Goal: Task Accomplishment & Management: Use online tool/utility

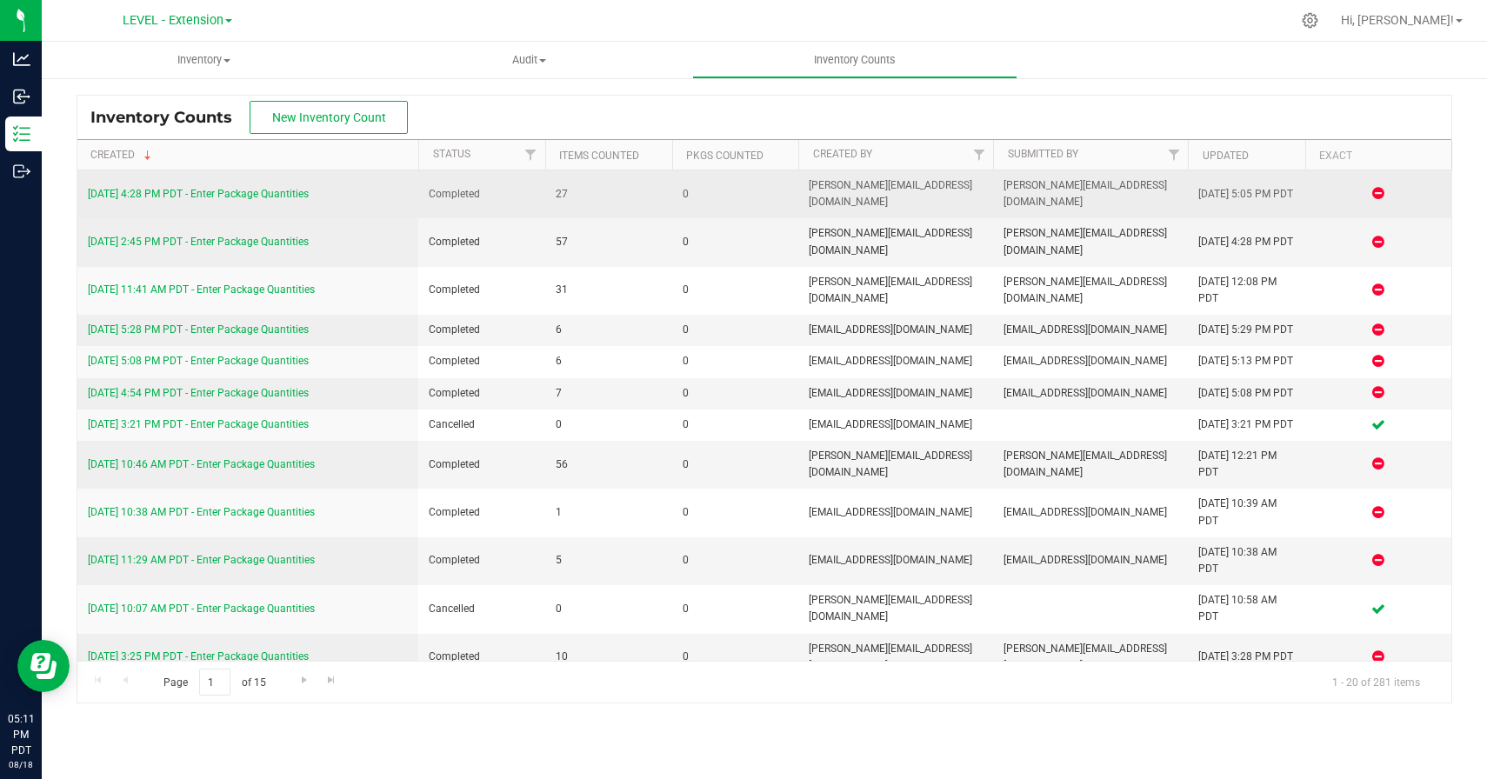
click at [281, 191] on link "8/18/25 4:28 PM PDT - Enter Package Quantities" at bounding box center [198, 194] width 221 height 12
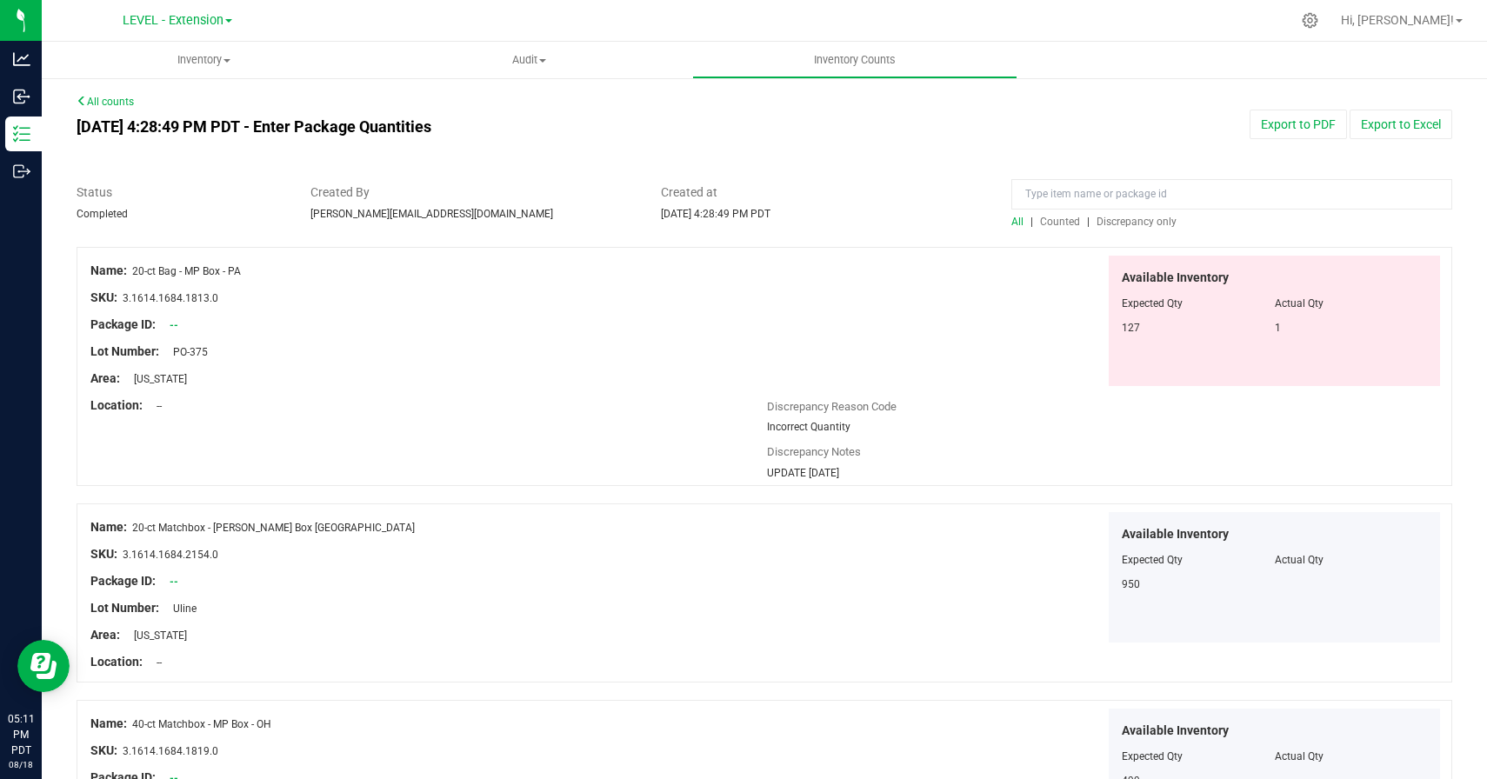
click at [1067, 223] on span "Counted" at bounding box center [1060, 222] width 40 height 12
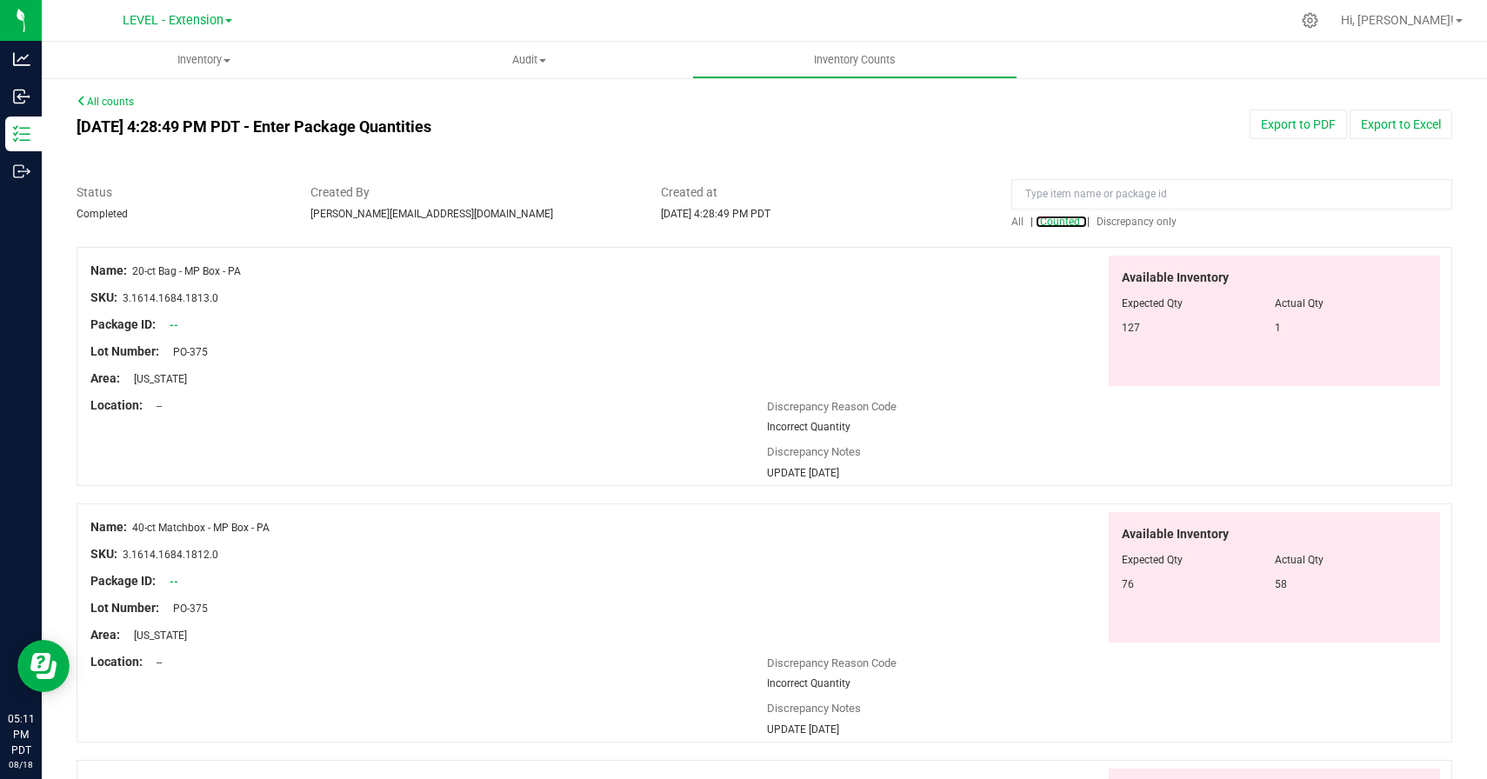
scroll to position [1420, 0]
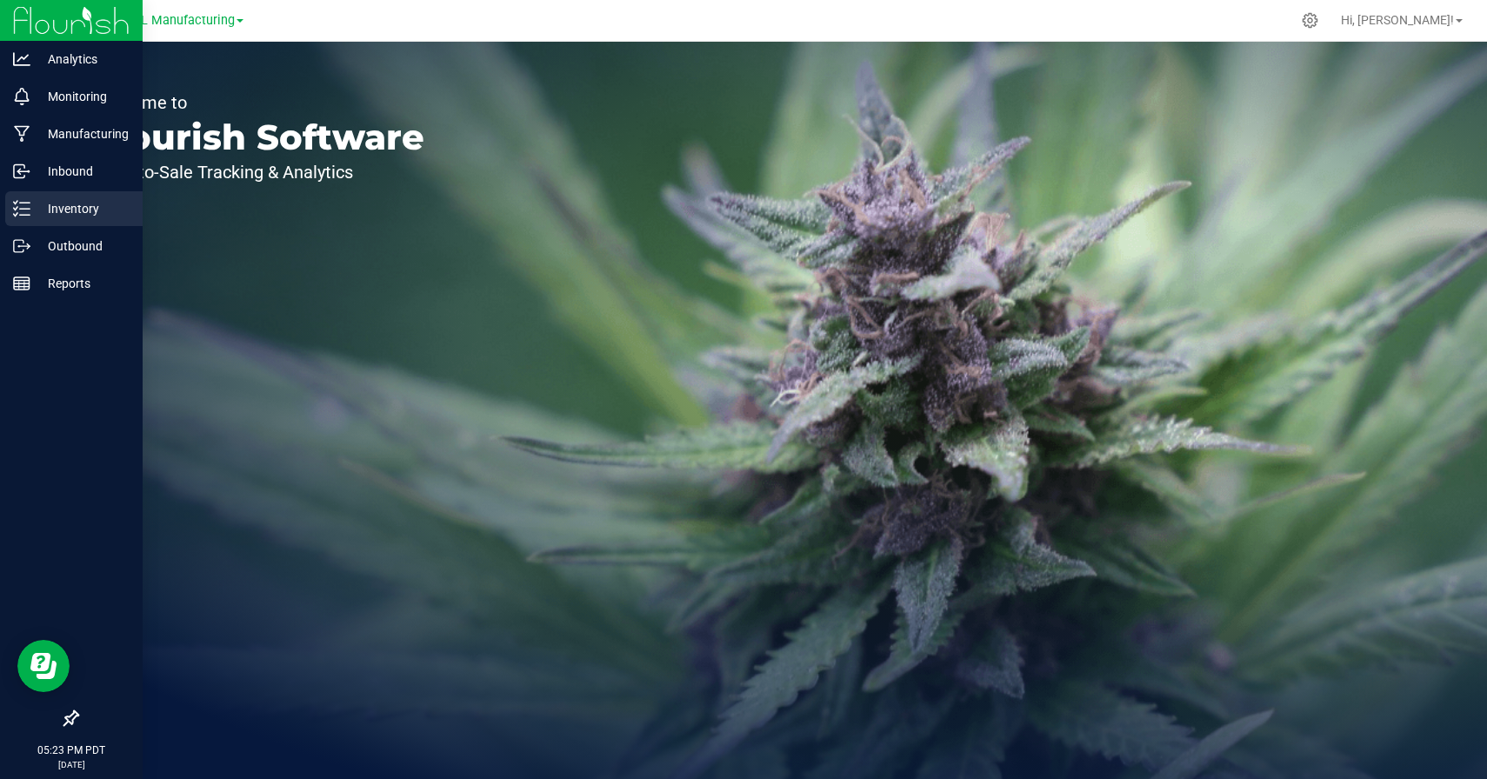
click at [20, 204] on icon at bounding box center [21, 208] width 17 height 17
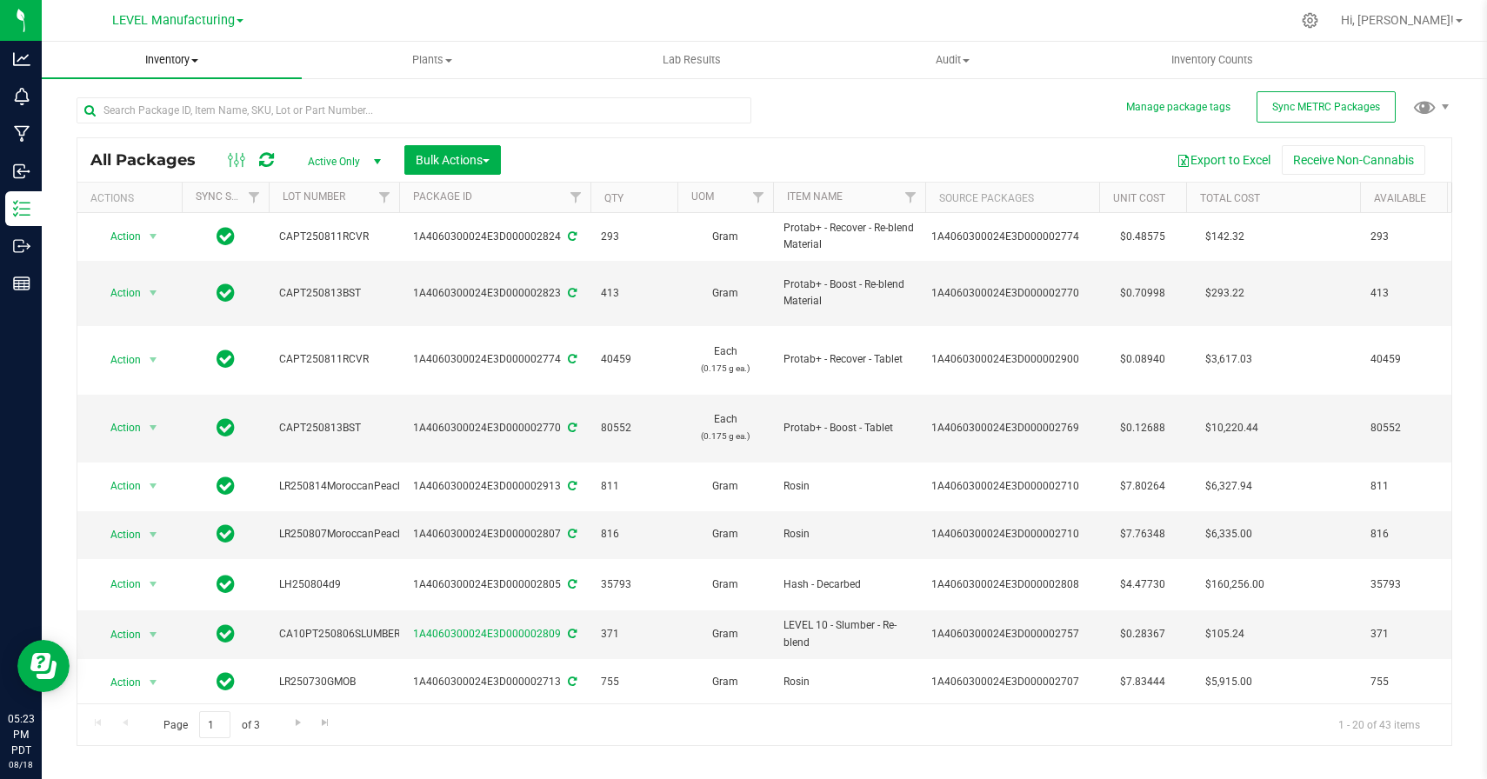
click at [186, 52] on span "Inventory" at bounding box center [172, 60] width 260 height 16
click at [123, 117] on li "All inventory" at bounding box center [172, 126] width 260 height 21
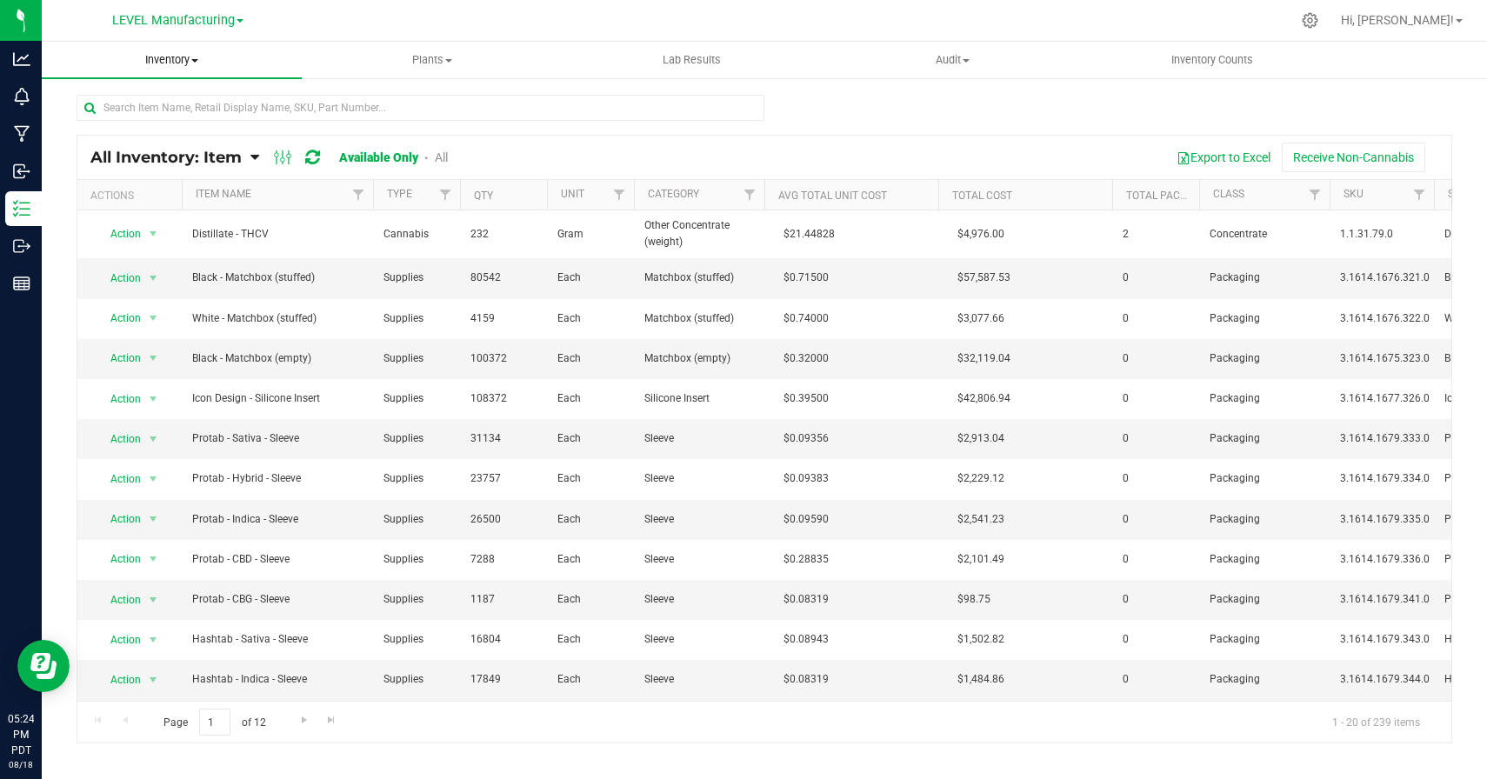
click at [195, 59] on span at bounding box center [194, 60] width 7 height 3
click at [187, 57] on span "Inventory" at bounding box center [172, 60] width 260 height 16
click at [266, 110] on input "text" at bounding box center [421, 108] width 688 height 26
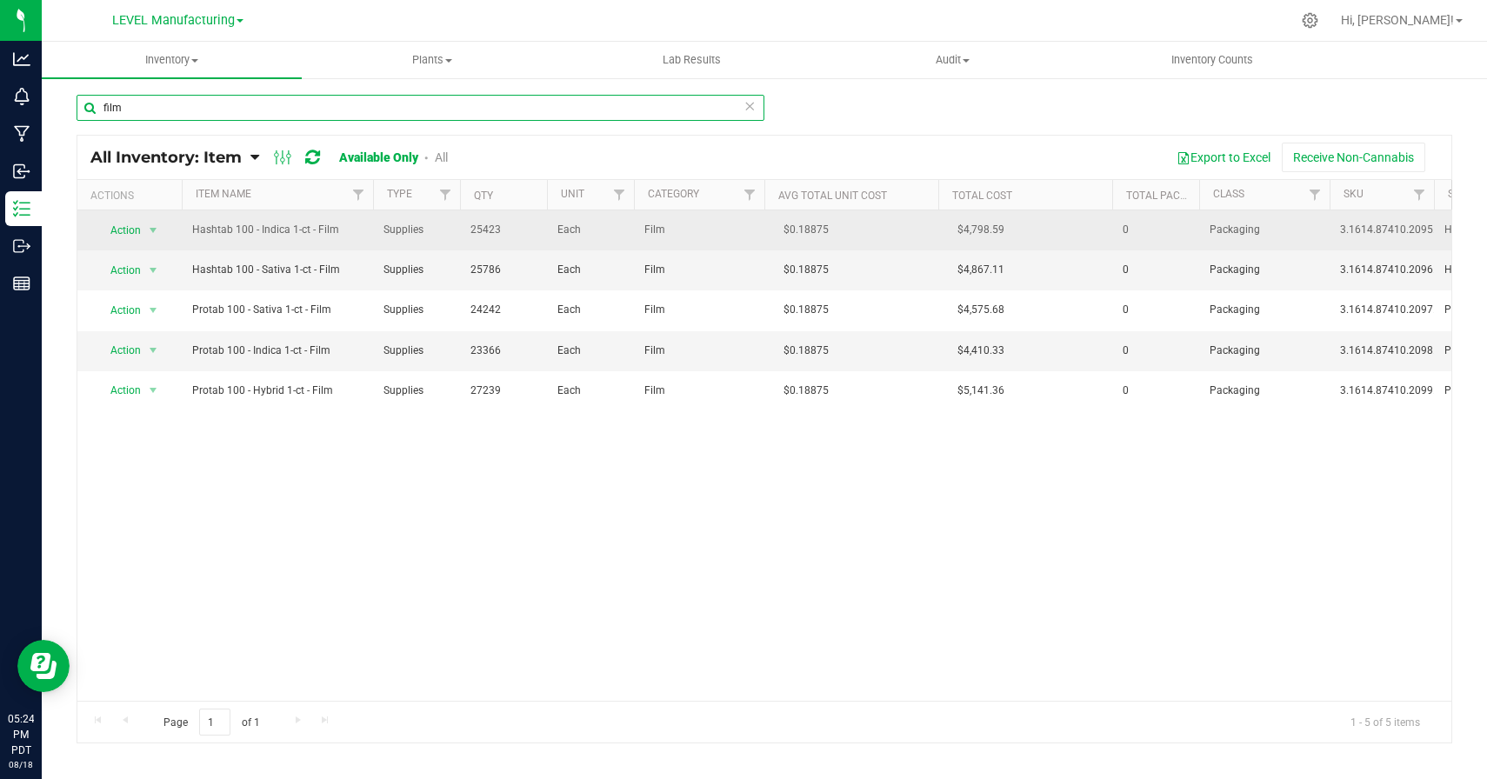
type input "film"
click at [211, 232] on span "Hashtab 100 - Indica 1-ct - Film" at bounding box center [277, 230] width 170 height 17
drag, startPoint x: 211, startPoint y: 232, endPoint x: 318, endPoint y: 230, distance: 107.0
click at [318, 230] on span "Hashtab 100 - Indica 1-ct - Film" at bounding box center [277, 230] width 170 height 17
copy span "Hashtab 100 - Indica 1-ct - Film"
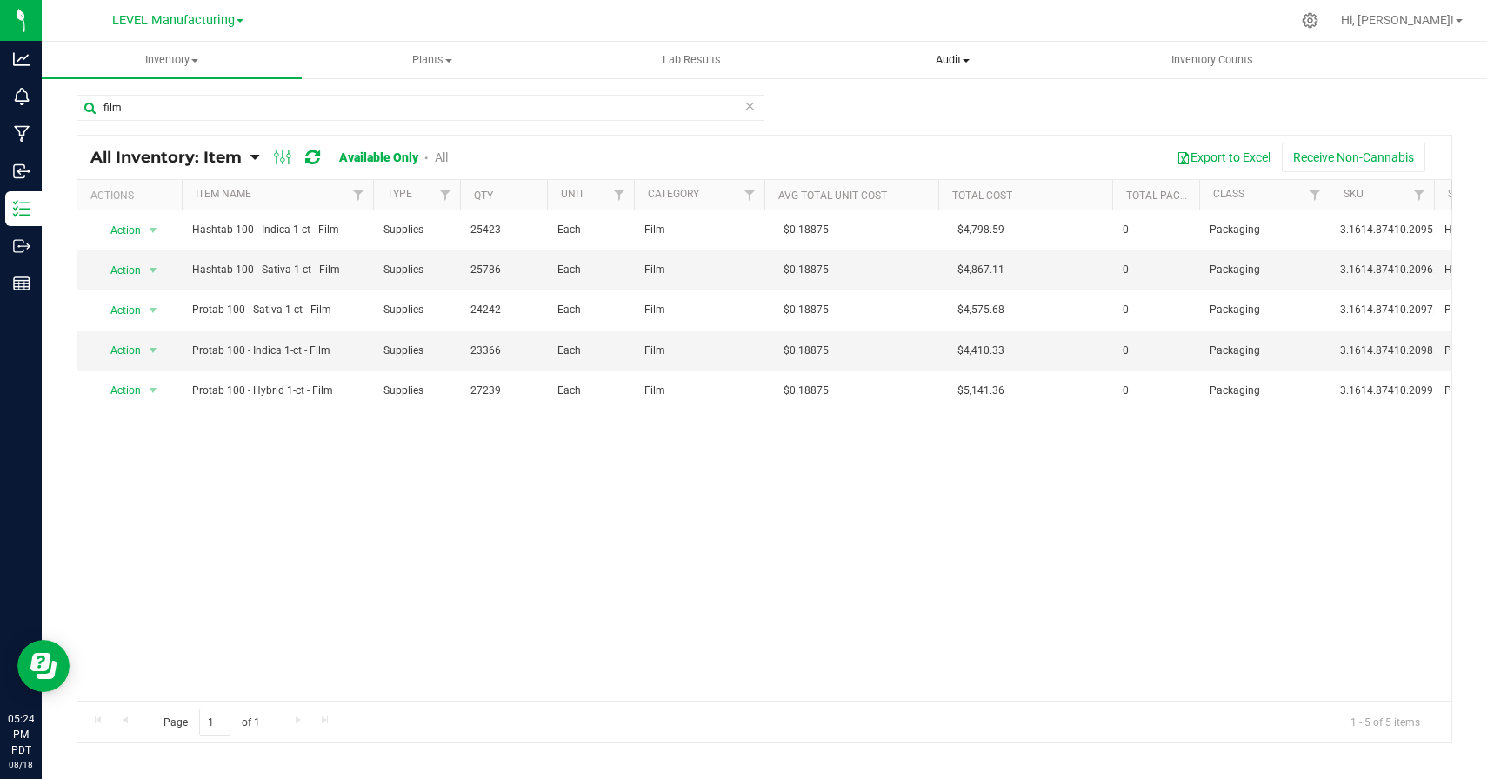
click at [960, 55] on span "Audit" at bounding box center [952, 60] width 258 height 16
click at [878, 104] on span "Inventory auditing" at bounding box center [896, 104] width 149 height 15
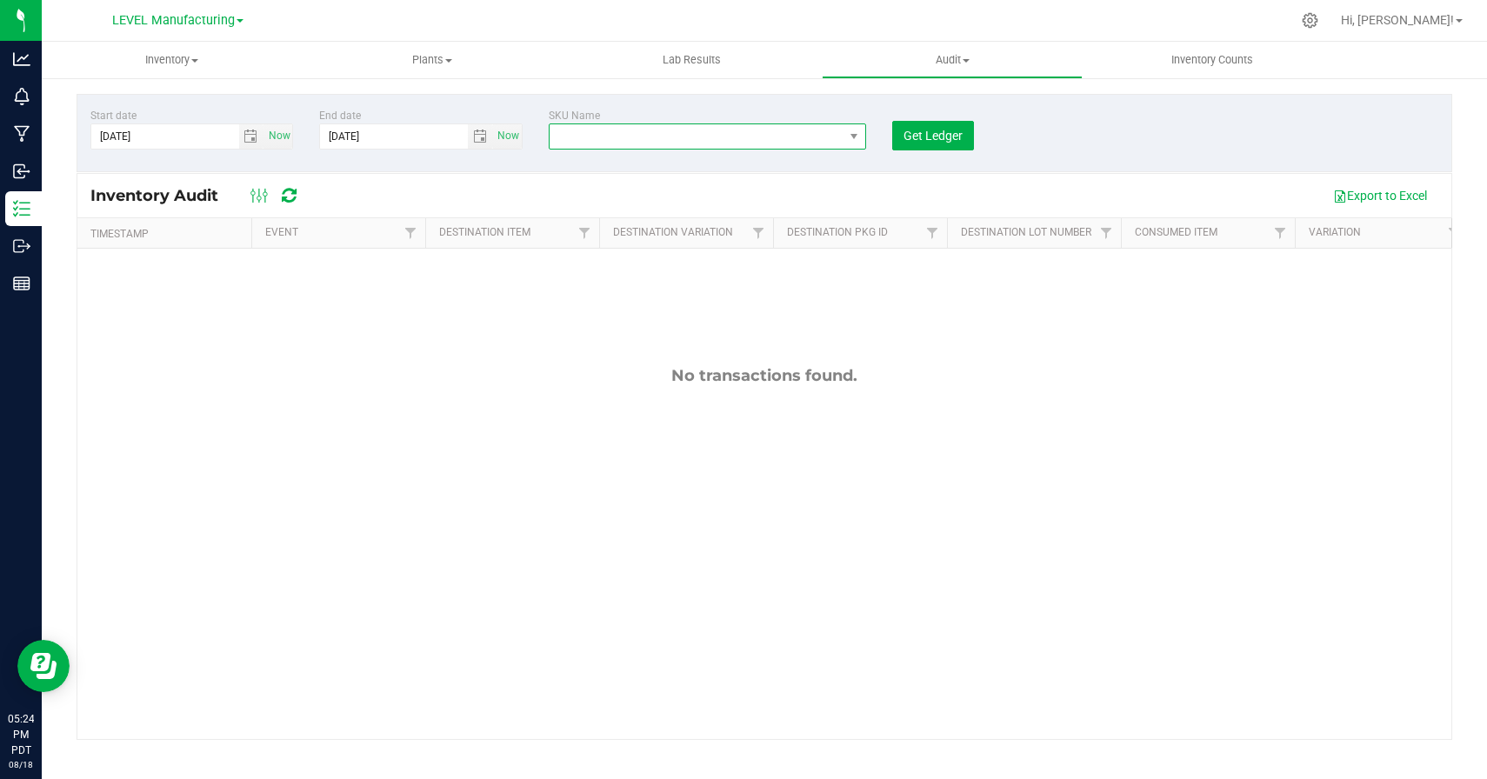
click at [645, 136] on span "NO DATA FOUND" at bounding box center [697, 136] width 294 height 24
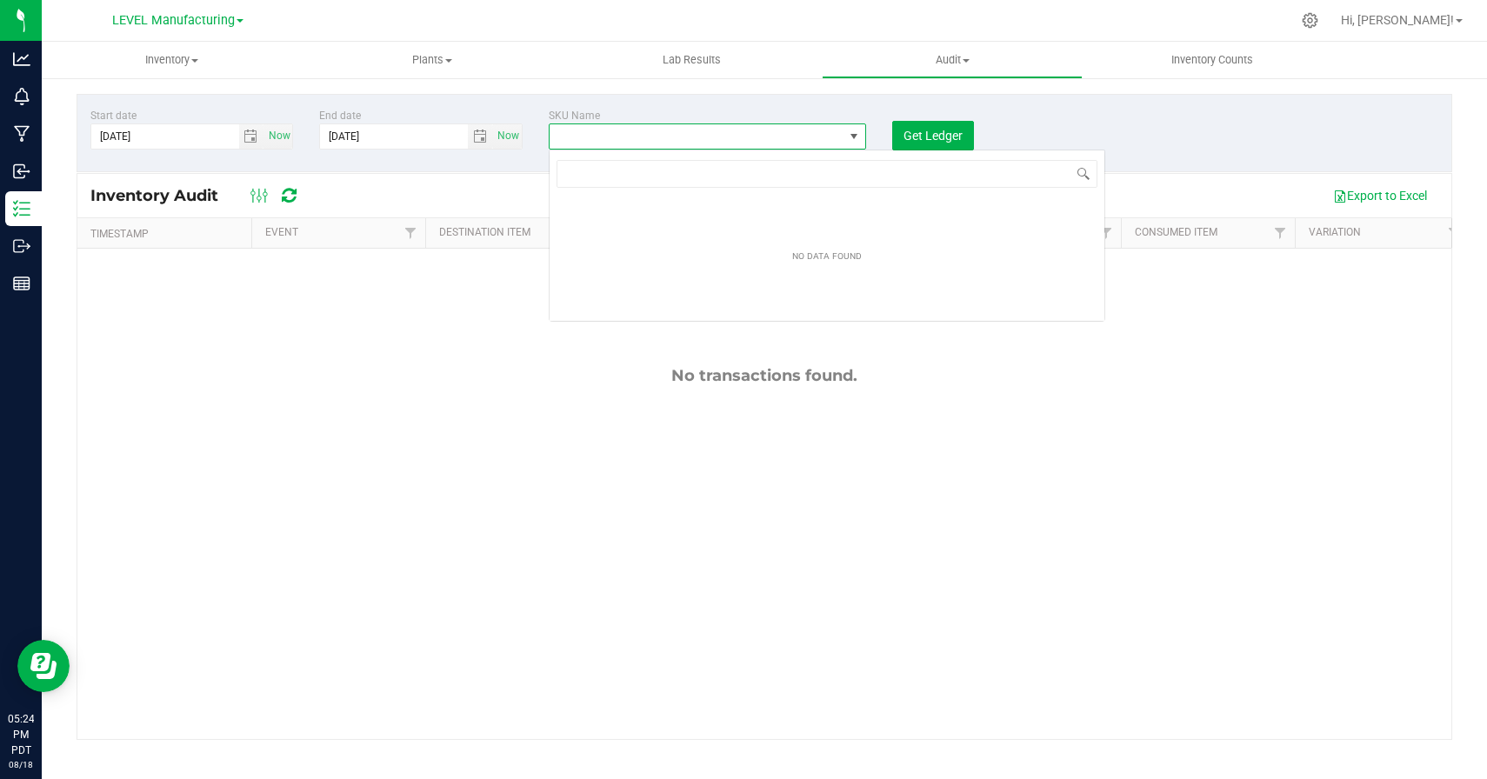
scroll to position [26, 317]
type input "Hashtab 100 - Indica 1-ct - Film"
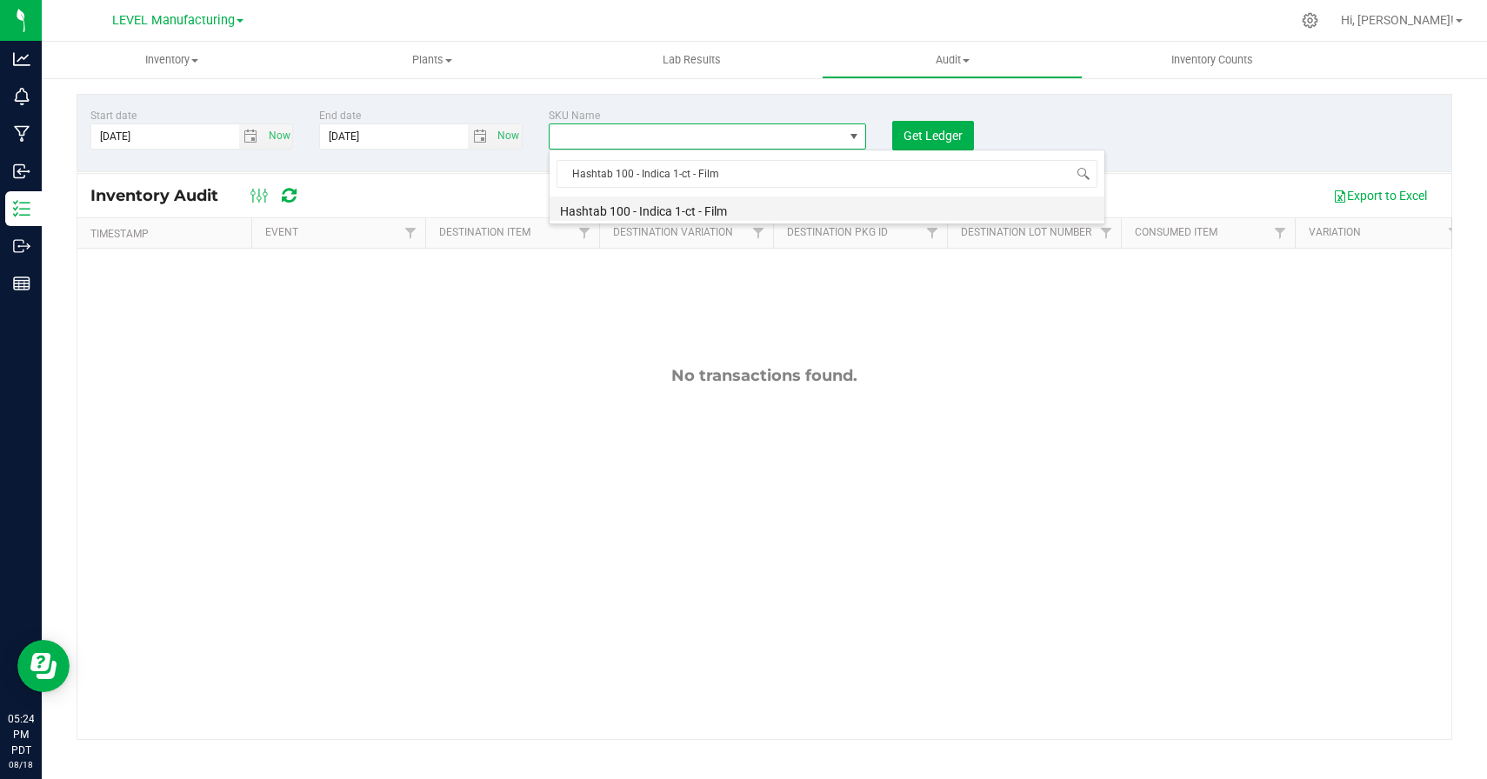
click at [631, 208] on li "Hashtab 100 - Indica 1-ct - Film" at bounding box center [827, 209] width 555 height 24
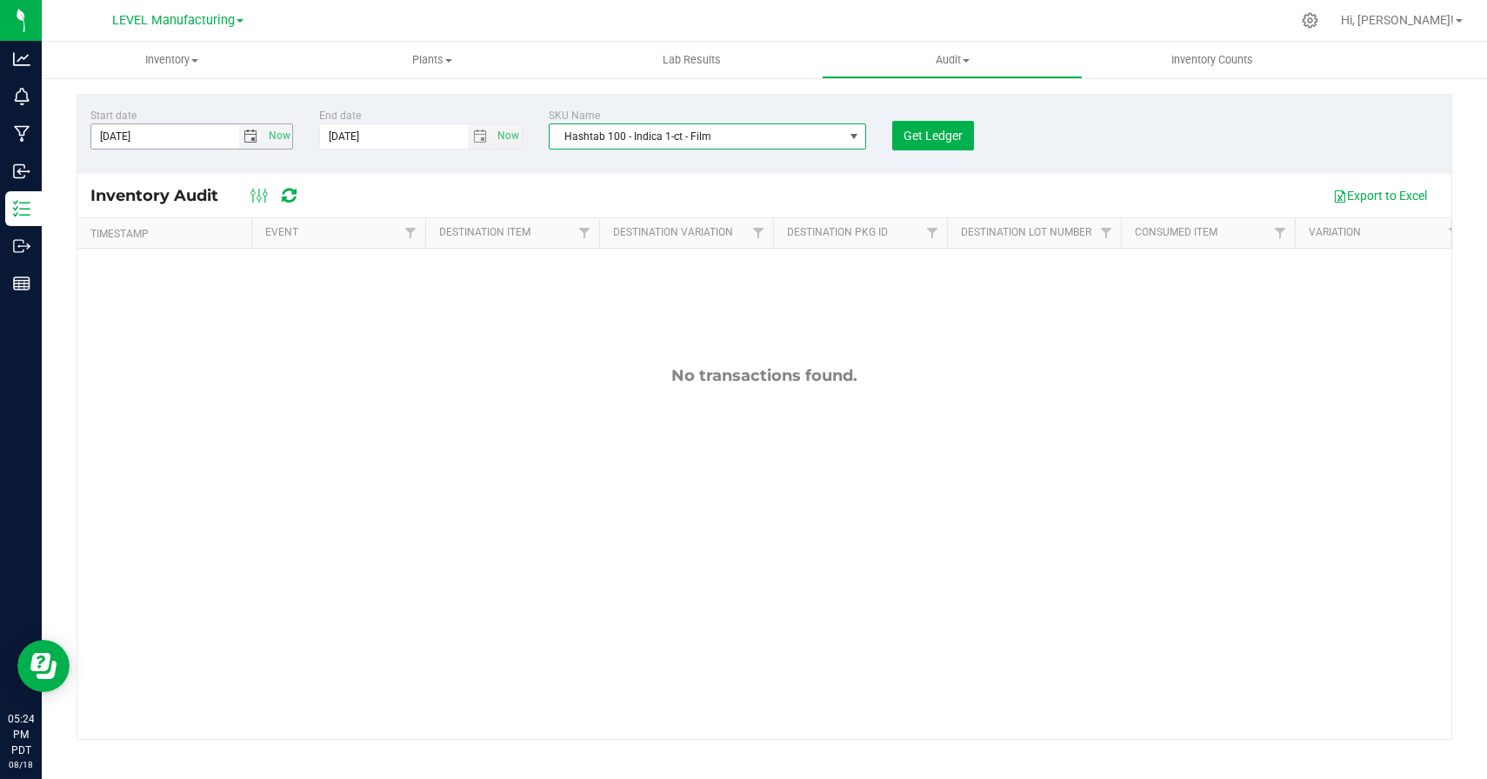
click at [251, 136] on span "select" at bounding box center [251, 137] width 14 height 14
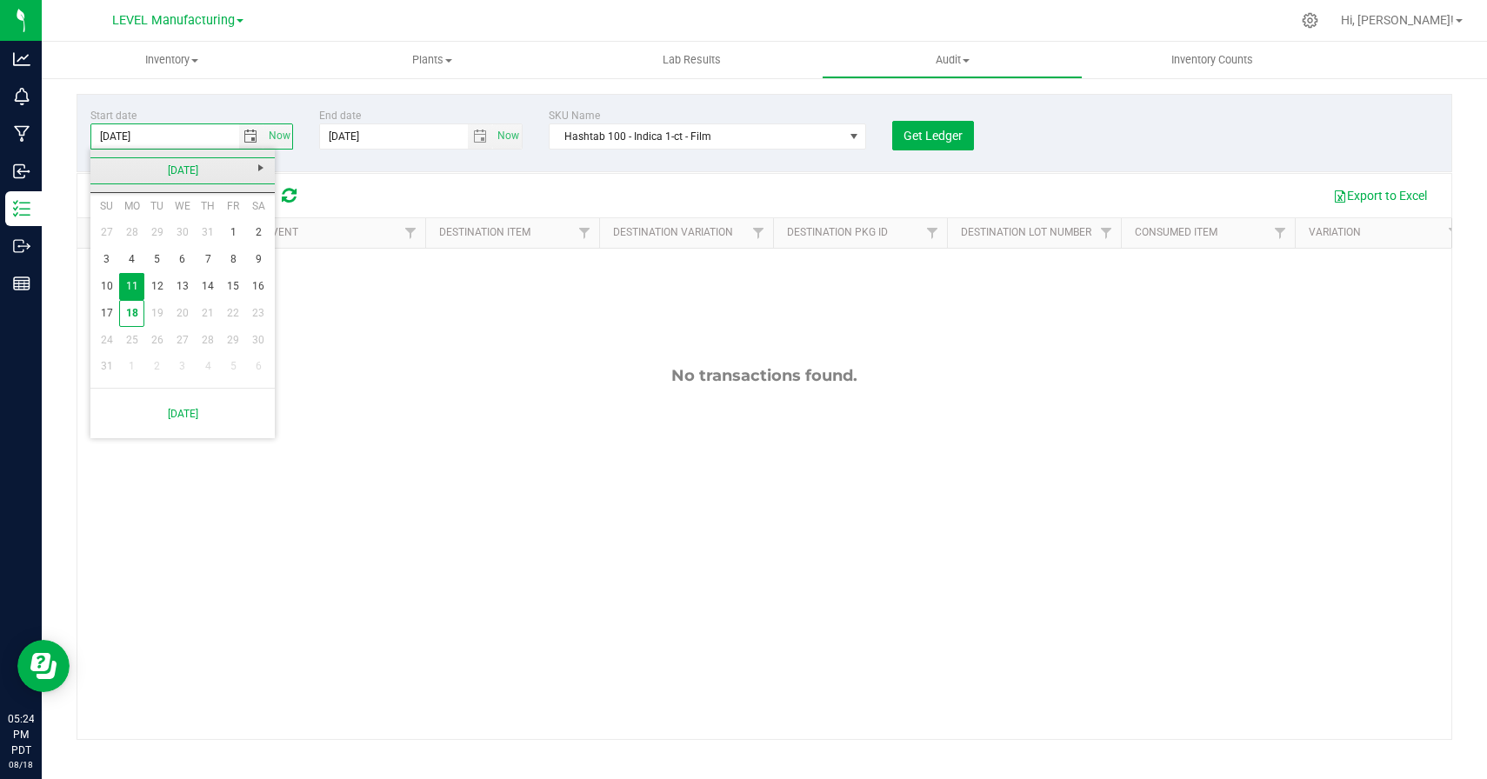
click at [104, 168] on link "[DATE]" at bounding box center [183, 170] width 187 height 27
click at [113, 259] on link "May" at bounding box center [116, 267] width 44 height 44
click at [204, 226] on link "1" at bounding box center [208, 232] width 25 height 27
type input "[DATE]"
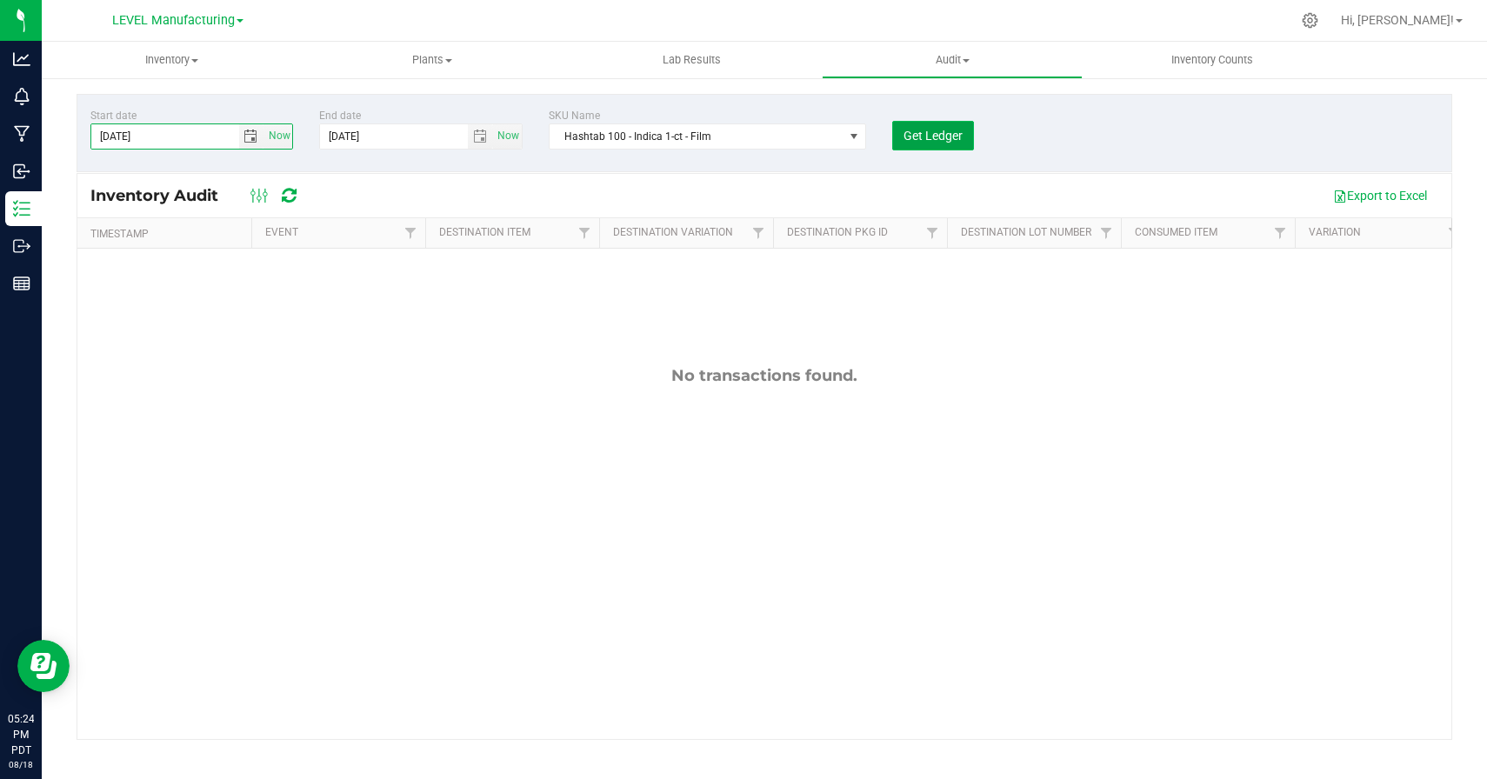
click at [946, 134] on span "Get Ledger" at bounding box center [933, 136] width 59 height 14
